Goal: Task Accomplishment & Management: Use online tool/utility

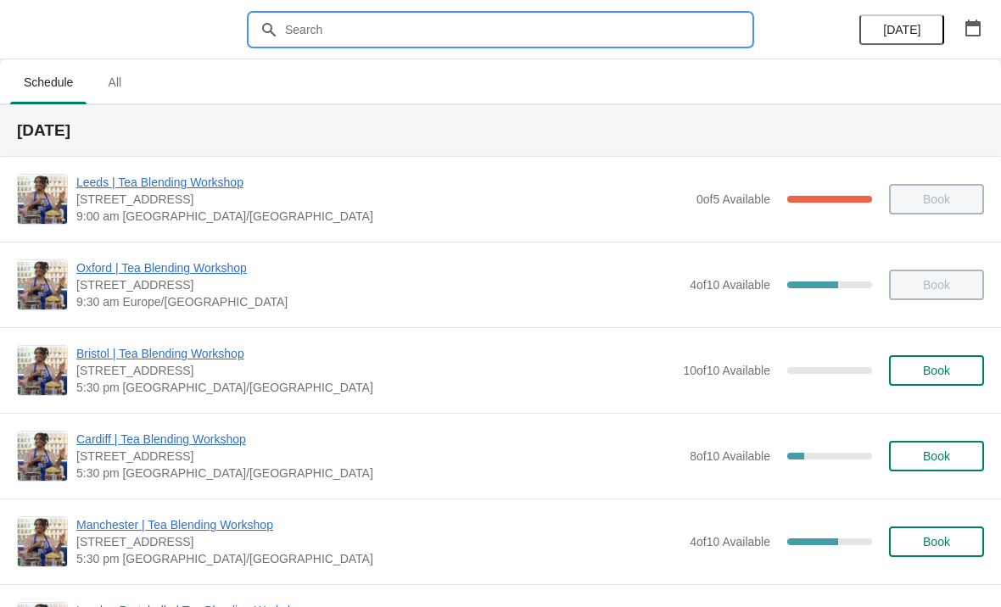
click at [607, 23] on input "text" at bounding box center [517, 29] width 466 height 31
type input "[GEOGRAPHIC_DATA]"
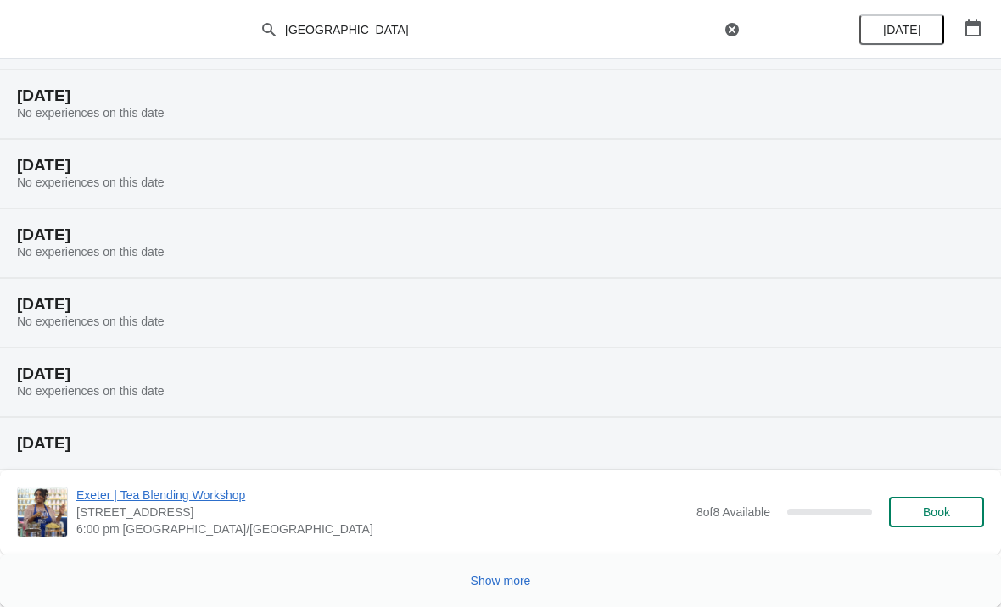
scroll to position [174, 0]
click at [503, 580] on span "Show more" at bounding box center [501, 581] width 60 height 14
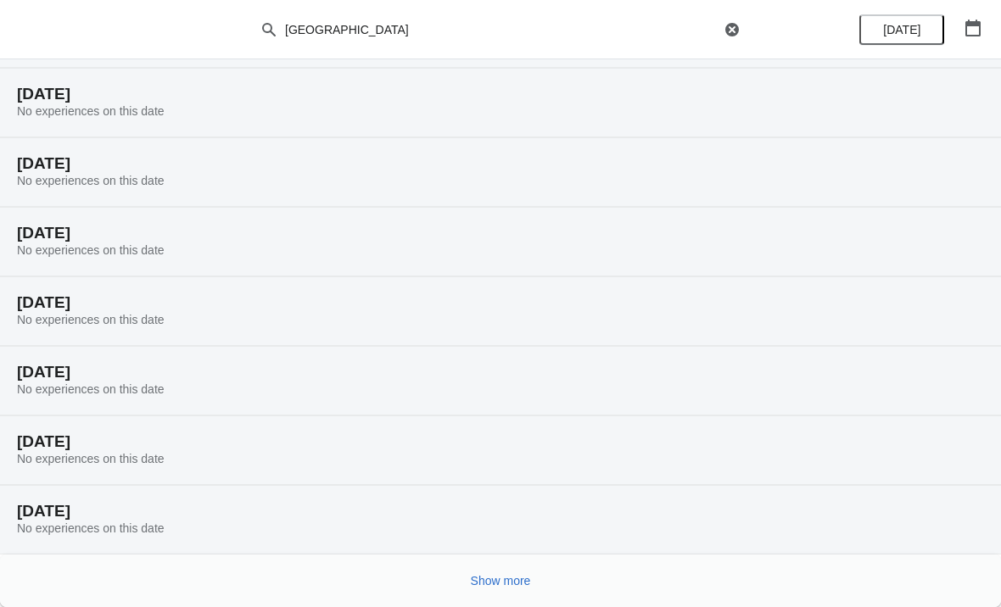
scroll to position [730, 0]
click at [505, 580] on span "Show more" at bounding box center [501, 581] width 60 height 14
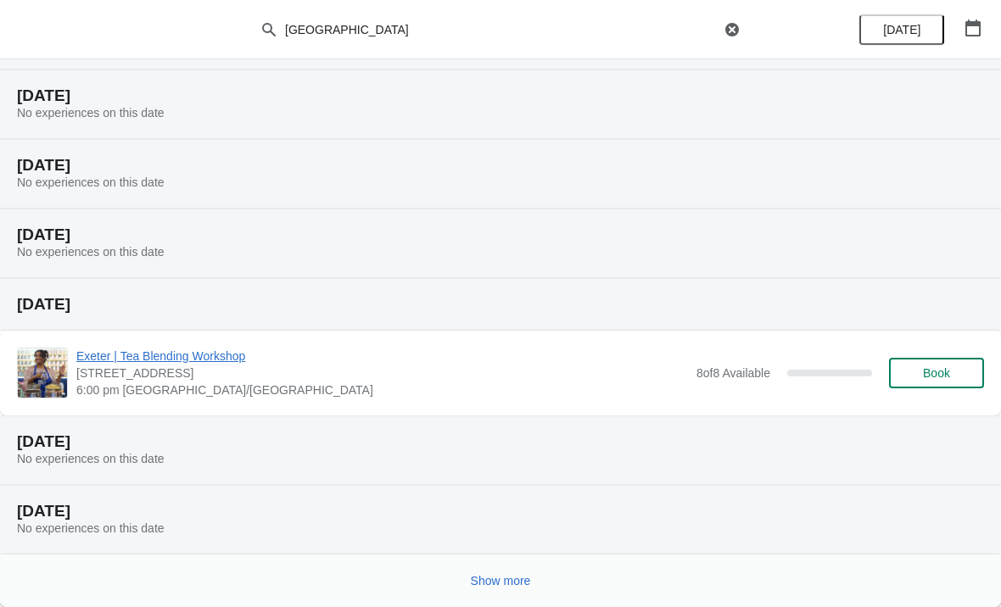
scroll to position [1354, 0]
click at [519, 561] on div "Show more" at bounding box center [493, 574] width 980 height 32
click at [500, 588] on span "Show more" at bounding box center [501, 581] width 60 height 14
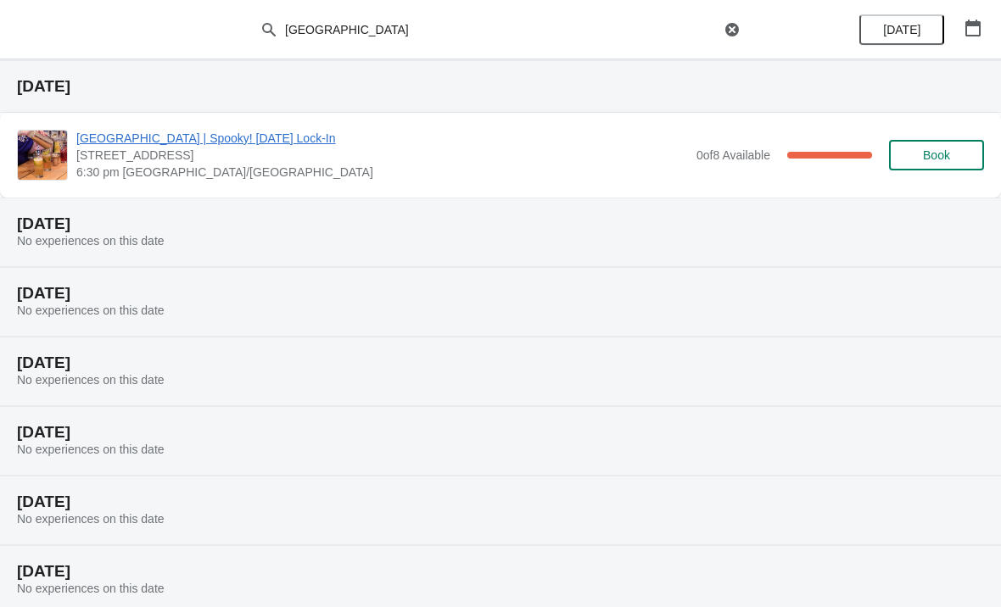
scroll to position [1919, 0]
click at [232, 143] on span "[GEOGRAPHIC_DATA] | Spooky! [DATE] Lock-In" at bounding box center [382, 137] width 612 height 17
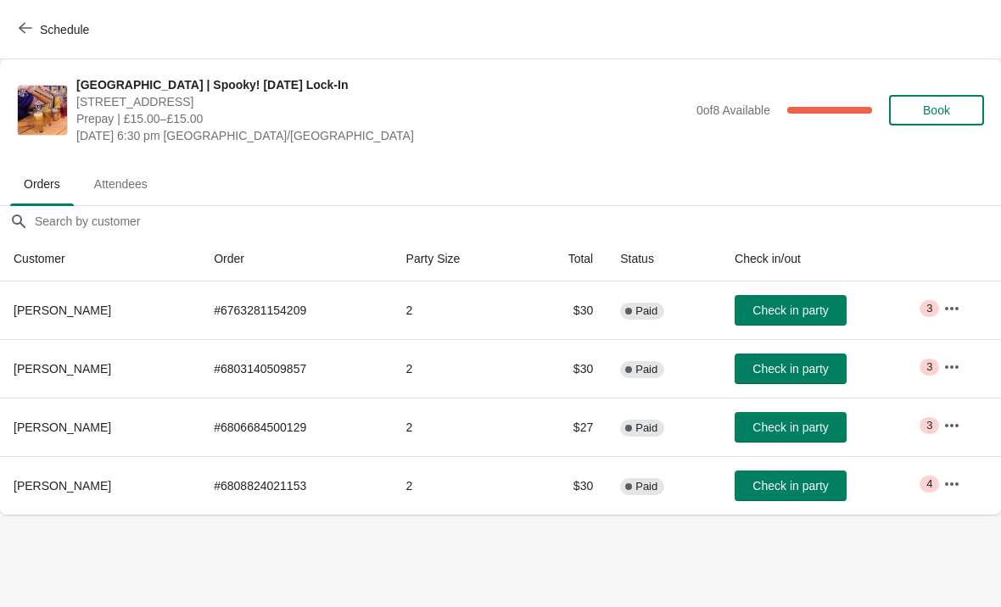
click at [946, 310] on icon "button" at bounding box center [951, 308] width 17 height 17
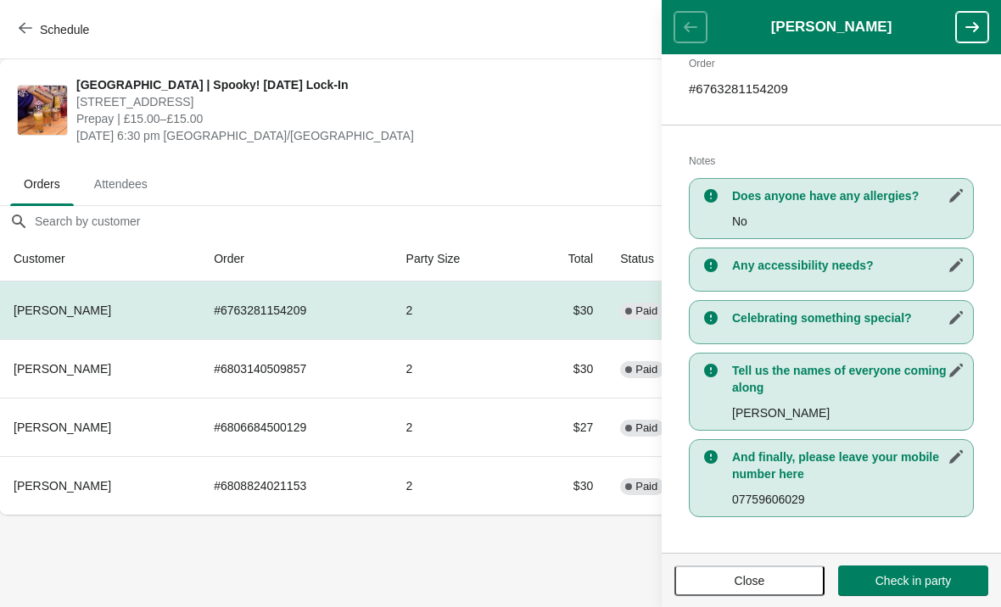
scroll to position [276, 0]
click at [969, 33] on icon "button" at bounding box center [971, 27] width 17 height 17
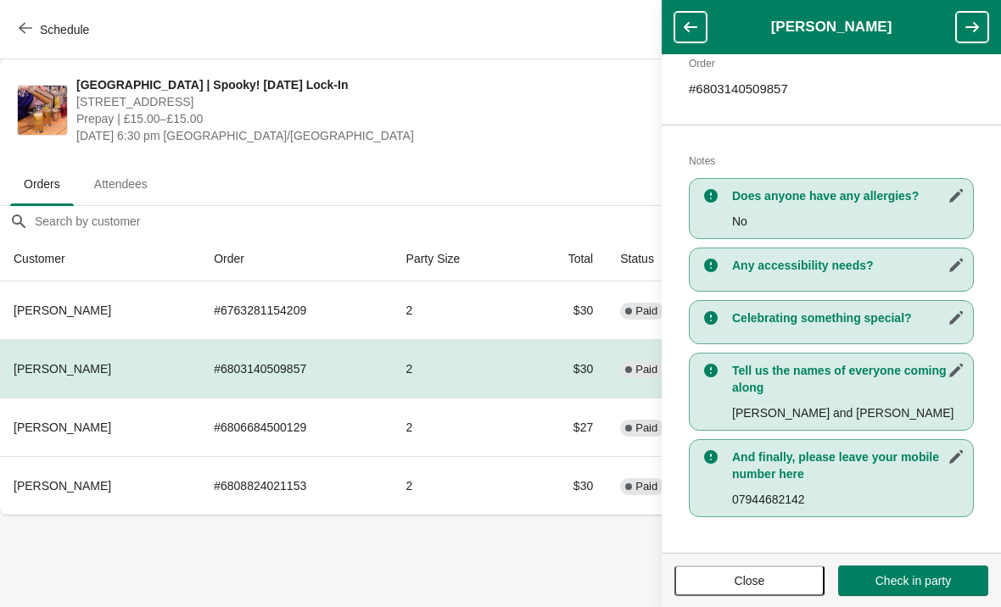
click at [969, 38] on button "button" at bounding box center [972, 27] width 32 height 31
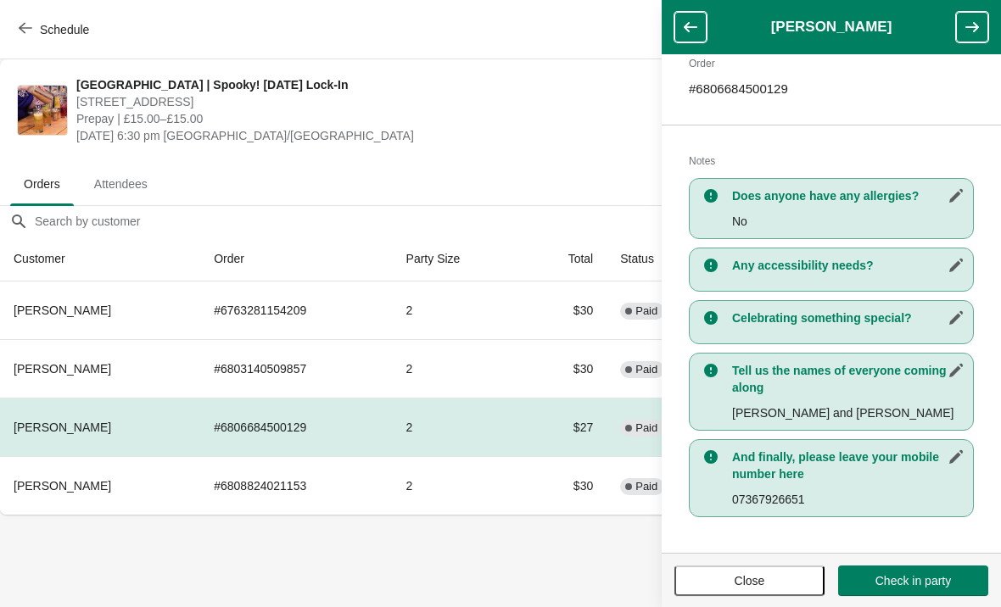
click at [967, 33] on icon "button" at bounding box center [971, 27] width 17 height 17
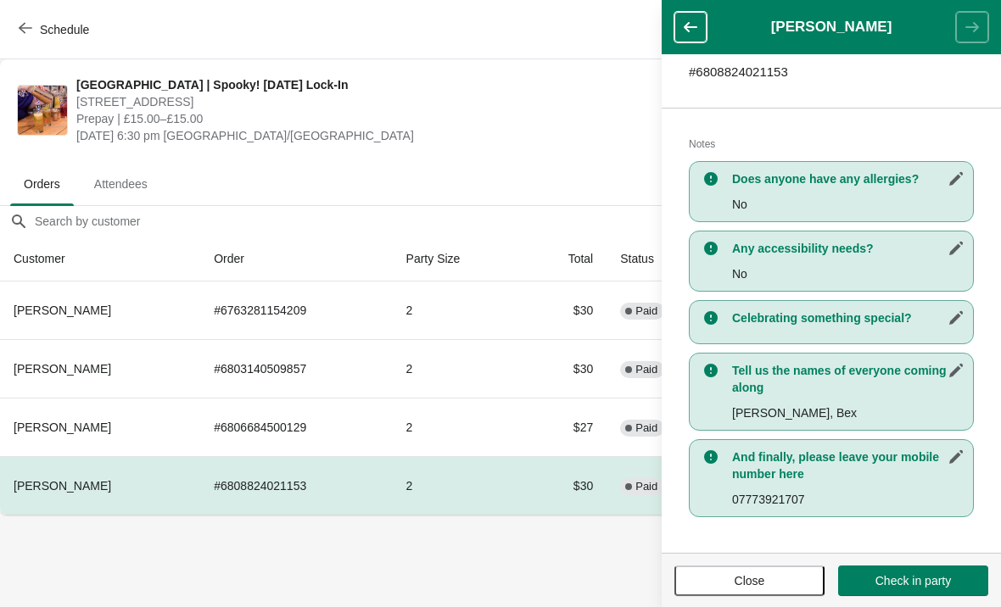
scroll to position [293, 0]
click at [775, 574] on span "Close" at bounding box center [750, 581] width 120 height 14
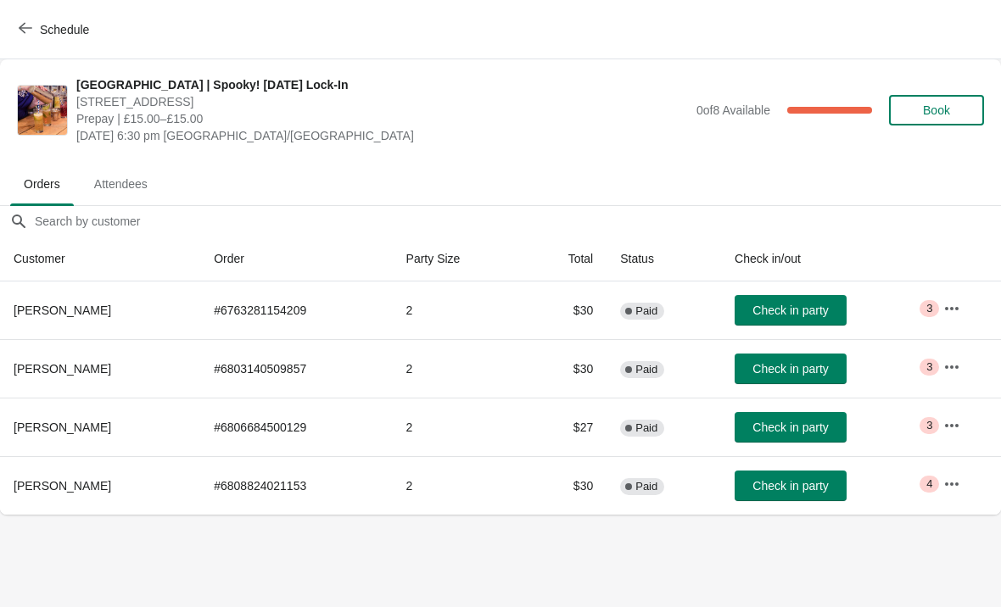
click at [962, 416] on button "button" at bounding box center [951, 425] width 31 height 31
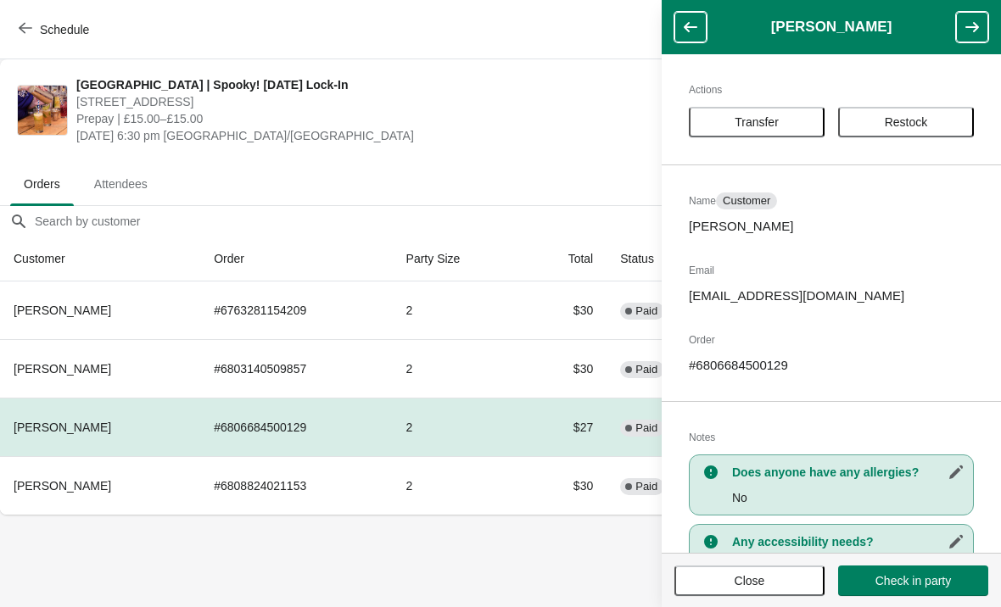
click at [471, 561] on body "Schedule [GEOGRAPHIC_DATA] | Spooky! [DATE] Lock-In [STREET_ADDRESS] Prepay | £…" at bounding box center [500, 303] width 1001 height 607
click at [764, 574] on span "Close" at bounding box center [749, 581] width 31 height 14
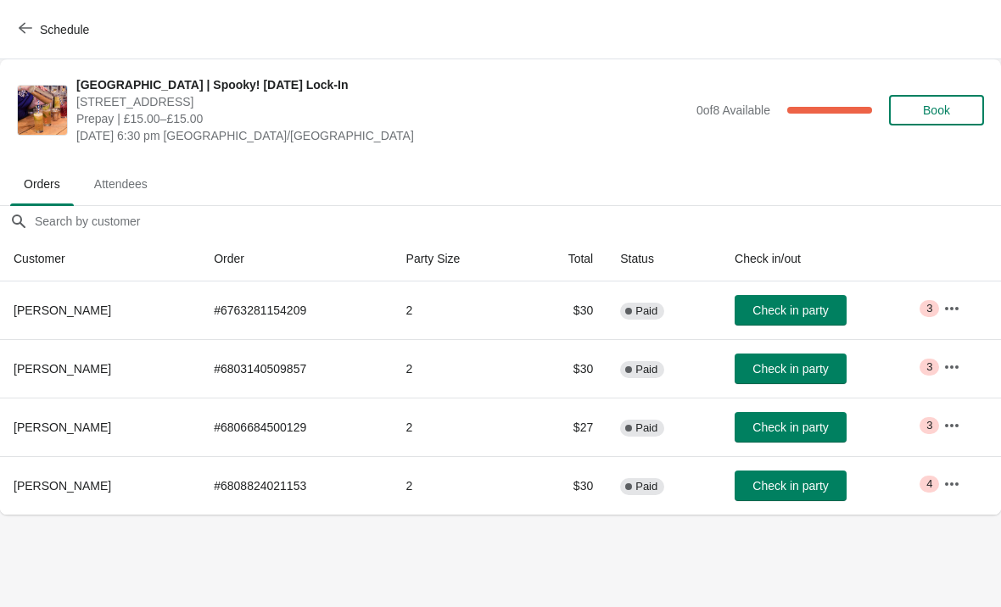
click at [963, 493] on button "button" at bounding box center [951, 484] width 31 height 31
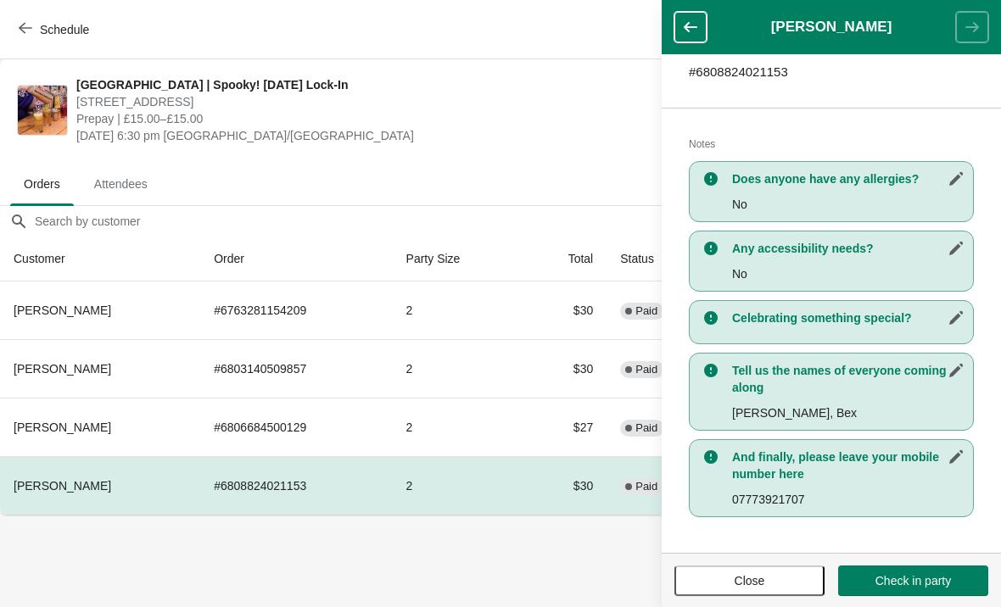
click at [466, 594] on body "Schedule [GEOGRAPHIC_DATA] | Spooky! [DATE] Lock-In [STREET_ADDRESS] Prepay | £…" at bounding box center [500, 303] width 1001 height 607
click at [808, 574] on span "Close" at bounding box center [750, 581] width 120 height 14
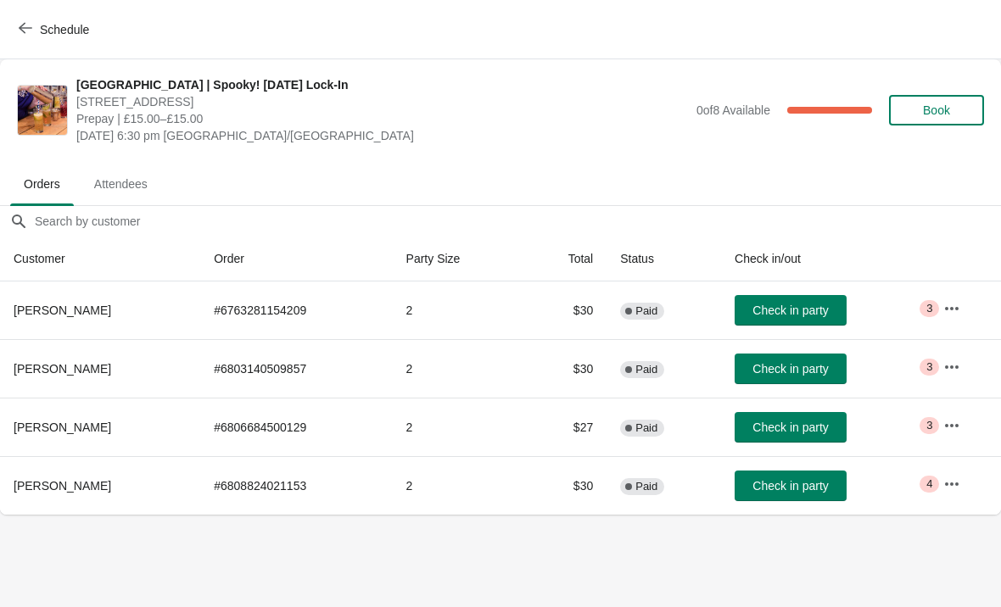
click at [34, 33] on span "Schedule" at bounding box center [55, 29] width 67 height 16
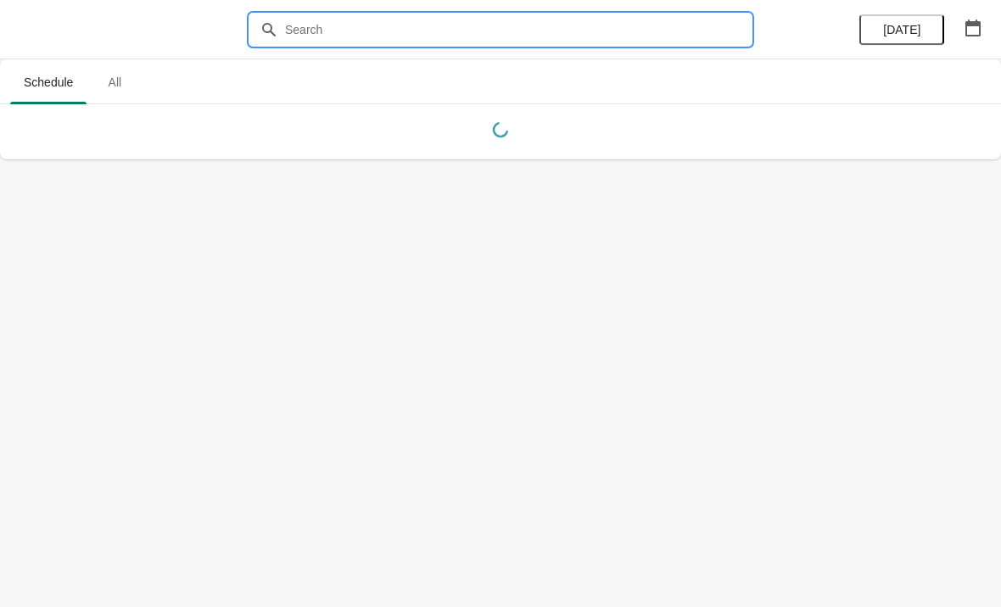
click at [424, 20] on input "text" at bounding box center [517, 29] width 466 height 31
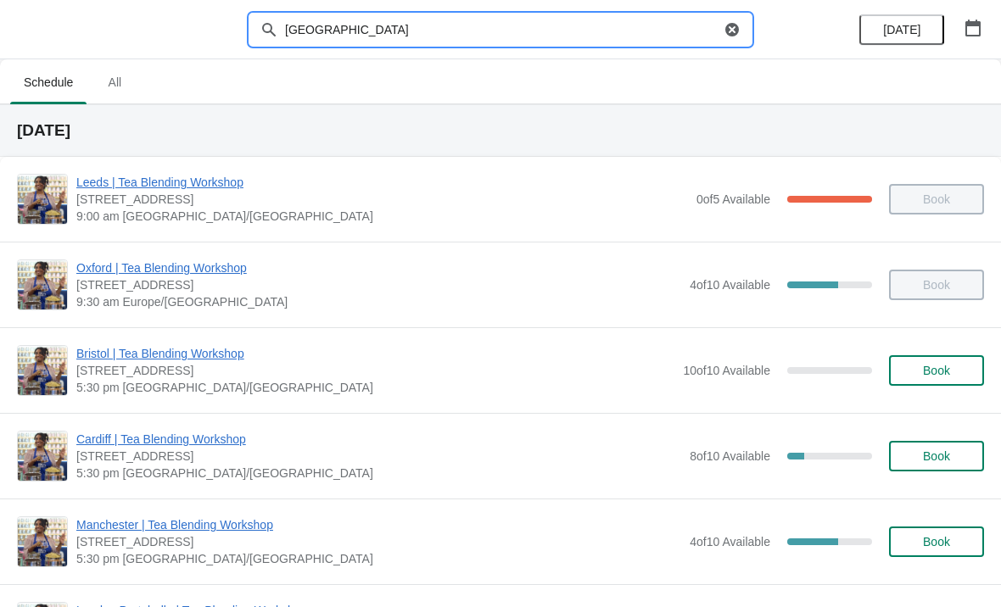
type input "[GEOGRAPHIC_DATA]"
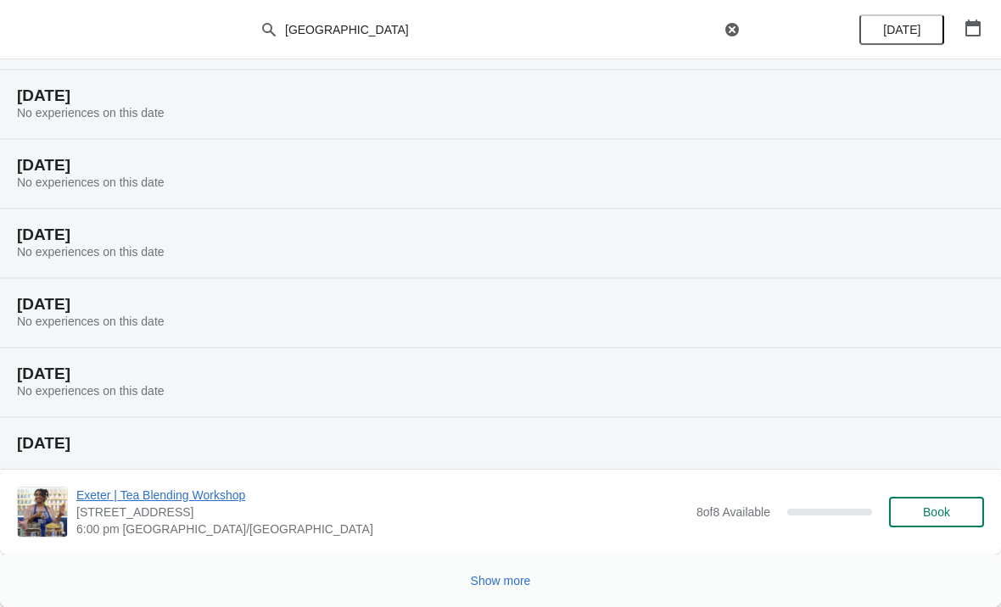
scroll to position [174, 0]
click at [510, 578] on span "Show more" at bounding box center [501, 581] width 60 height 14
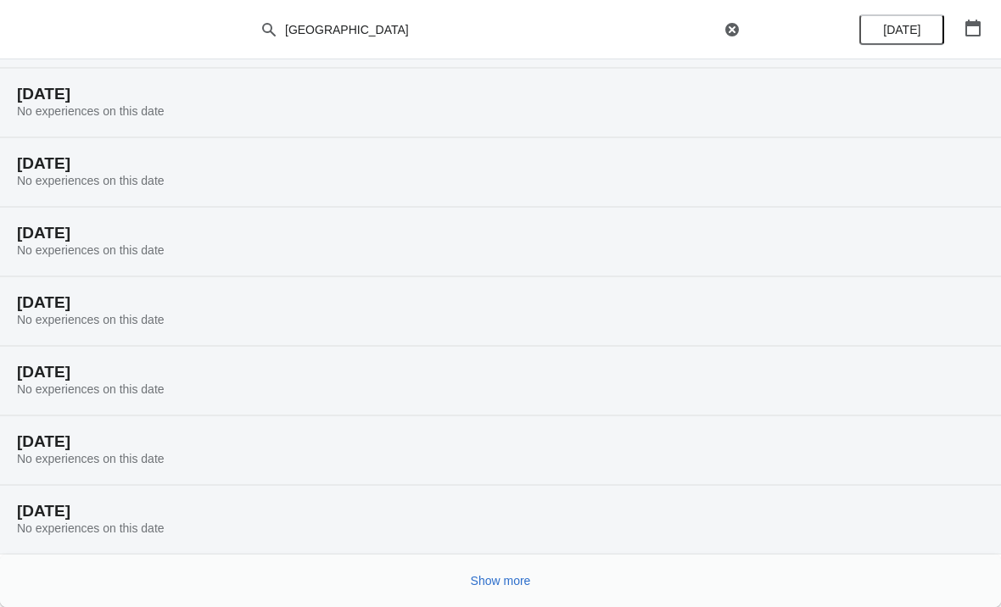
click at [512, 579] on span "Show more" at bounding box center [501, 581] width 60 height 14
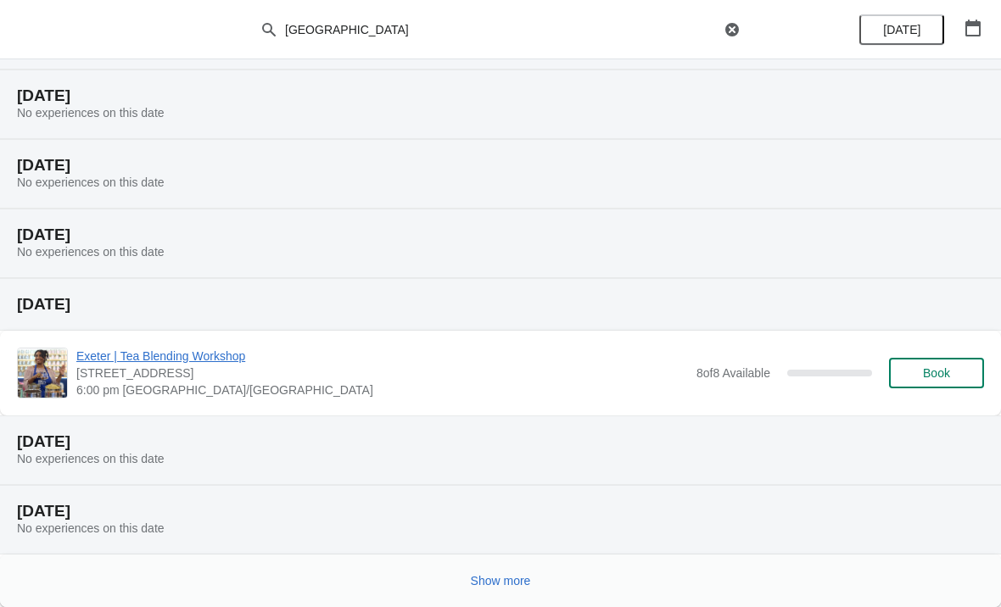
click at [504, 576] on span "Show more" at bounding box center [501, 581] width 60 height 14
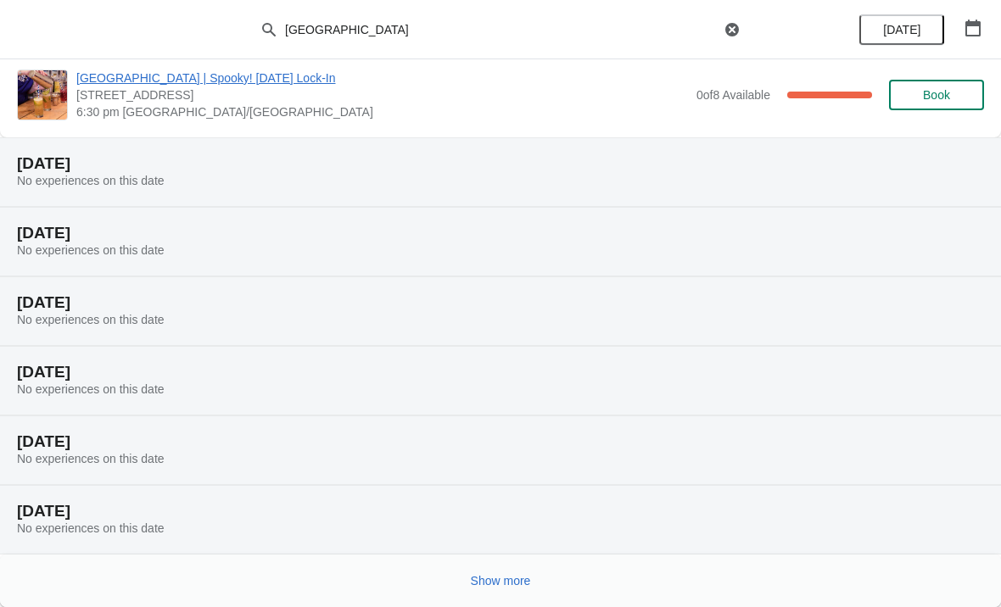
scroll to position [1979, 0]
click at [509, 578] on span "Show more" at bounding box center [501, 581] width 60 height 14
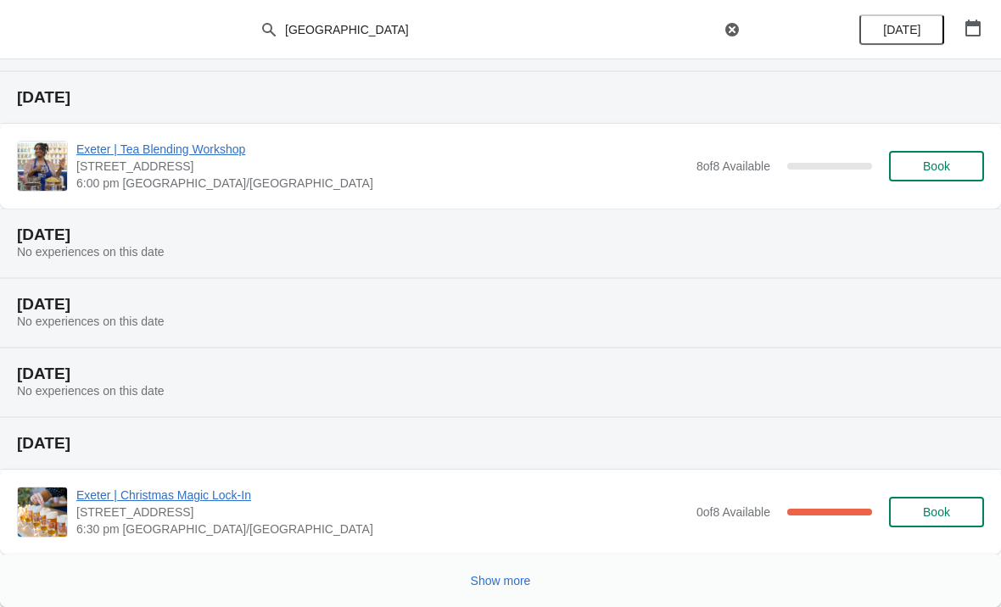
scroll to position [2671, 0]
click at [207, 500] on span "Exeter | Christmas Magic Lock-In" at bounding box center [382, 495] width 612 height 17
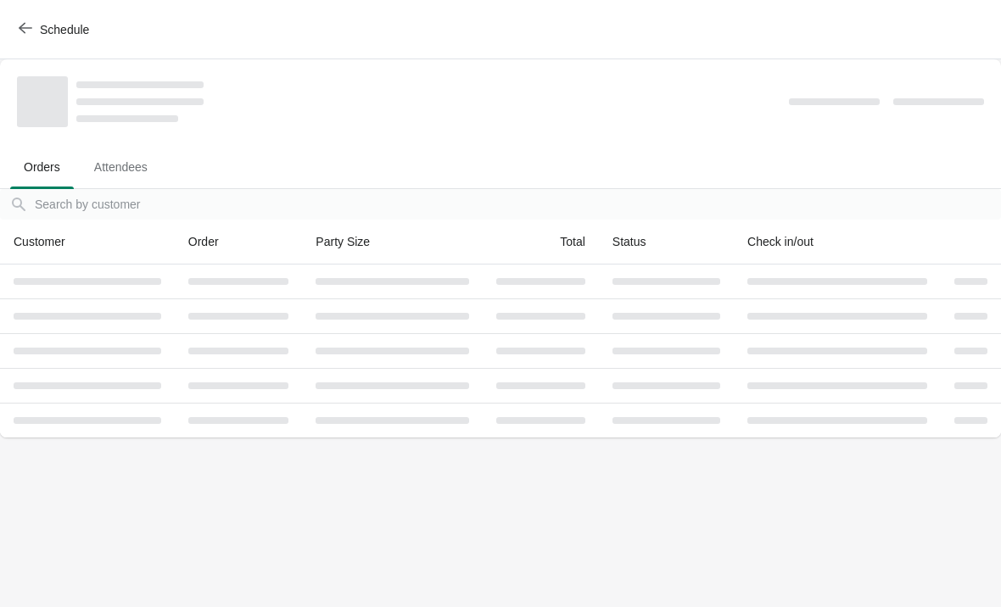
scroll to position [0, 0]
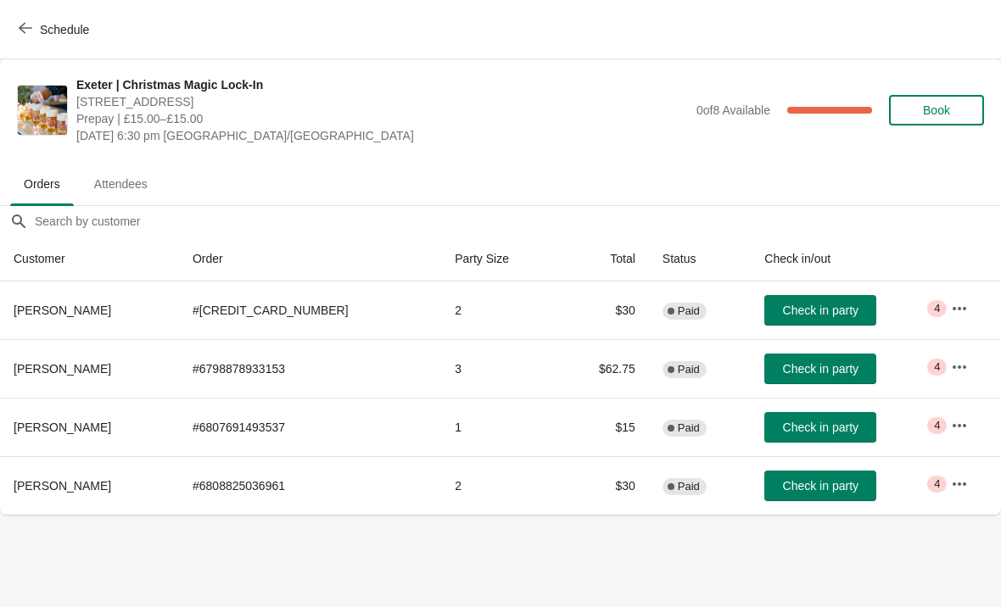
click at [956, 489] on icon "button" at bounding box center [959, 484] width 17 height 17
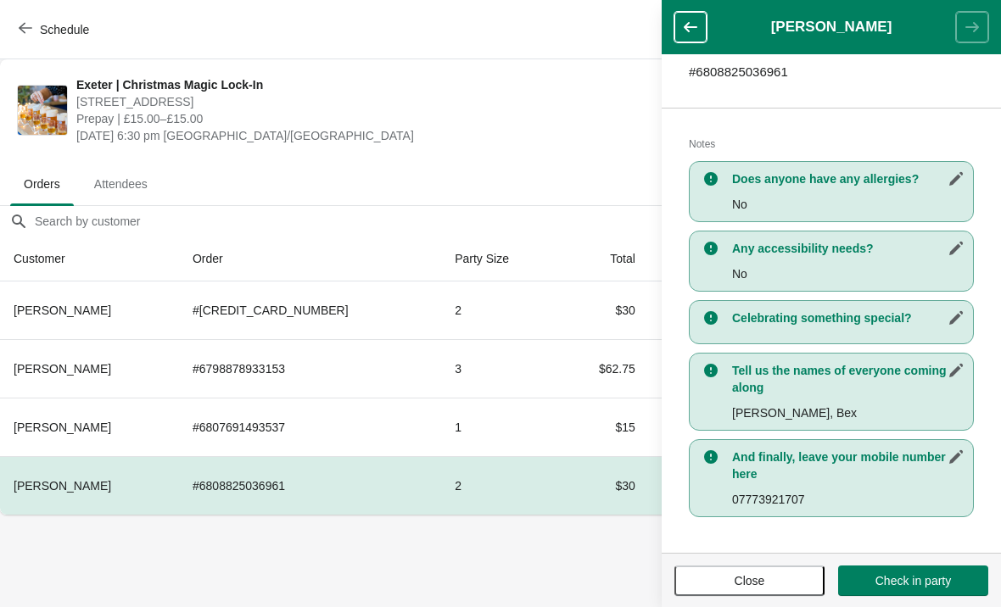
scroll to position [293, 0]
click at [698, 26] on icon "button" at bounding box center [690, 27] width 17 height 17
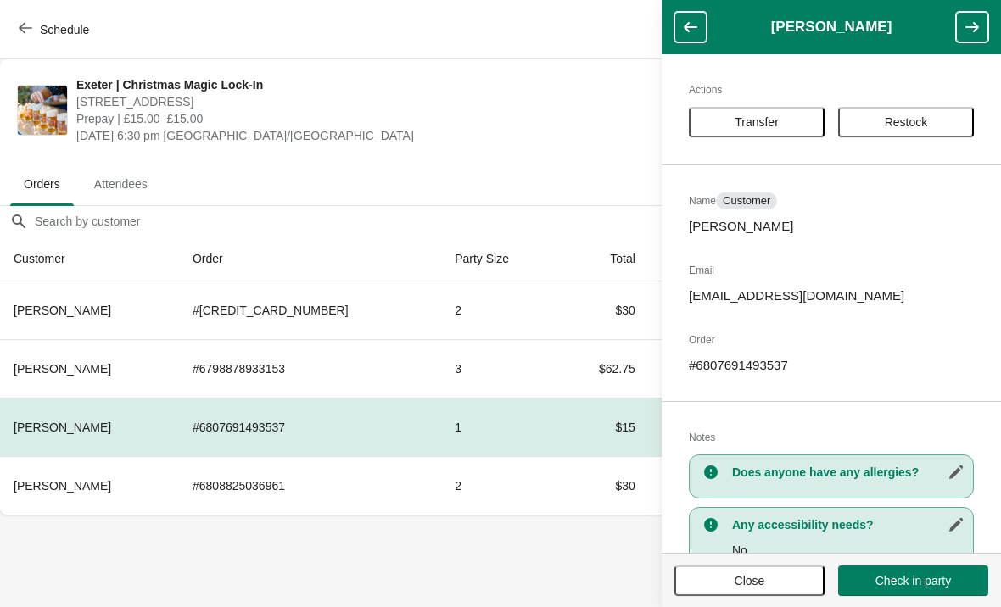
click at [701, 30] on button "button" at bounding box center [690, 27] width 32 height 31
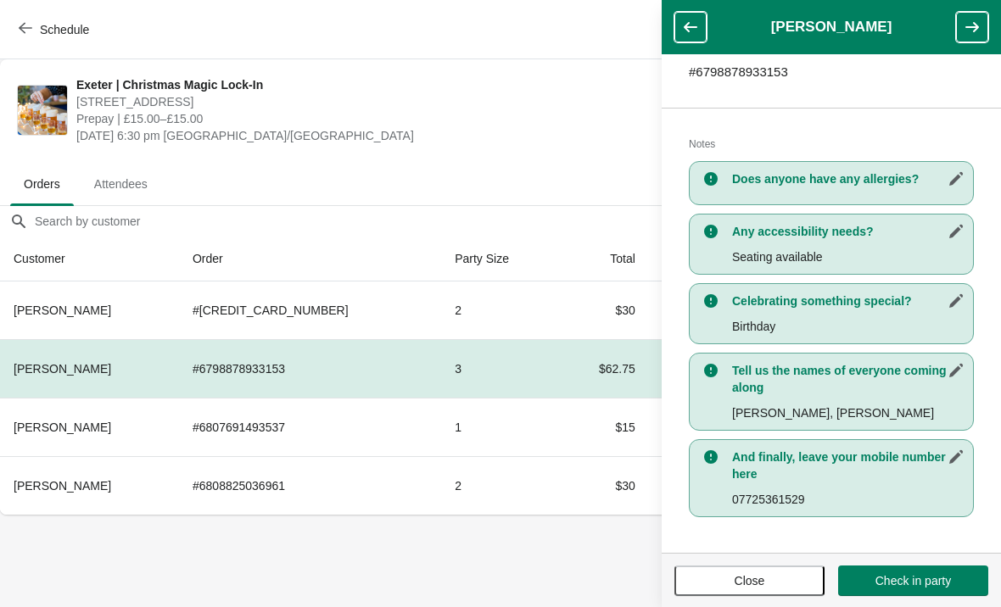
click at [705, 13] on button "button" at bounding box center [690, 27] width 32 height 31
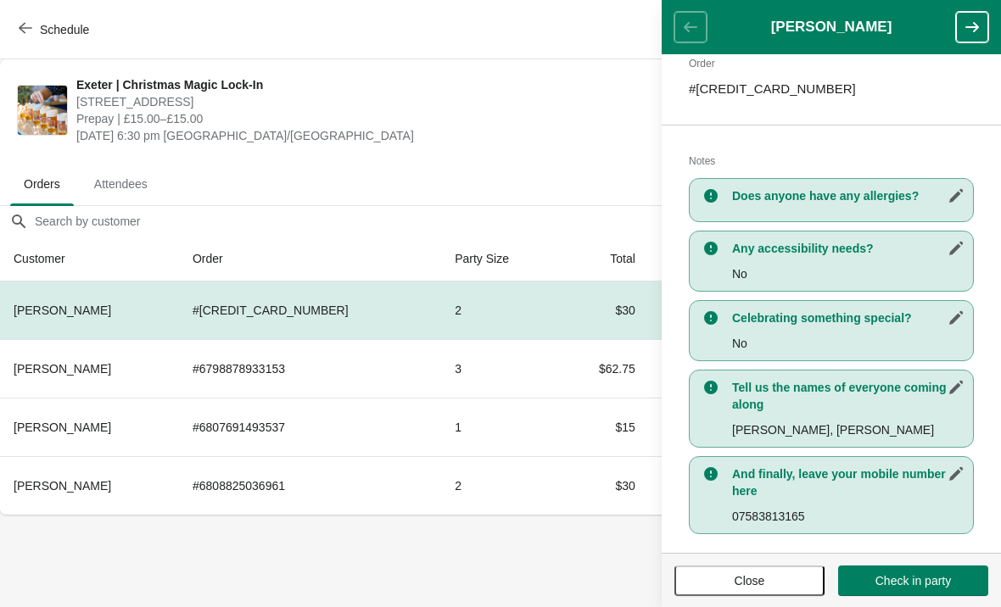
click at [730, 591] on button "Close" at bounding box center [749, 581] width 150 height 31
